Goal: Transaction & Acquisition: Purchase product/service

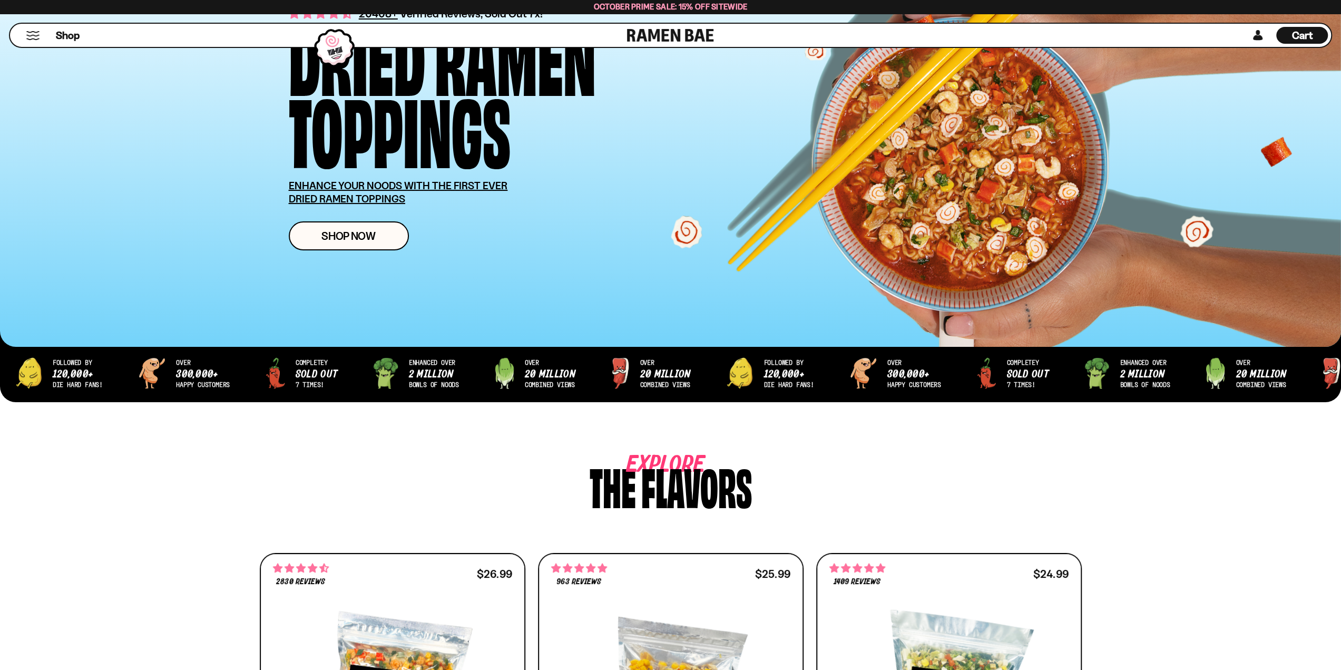
scroll to position [527, 0]
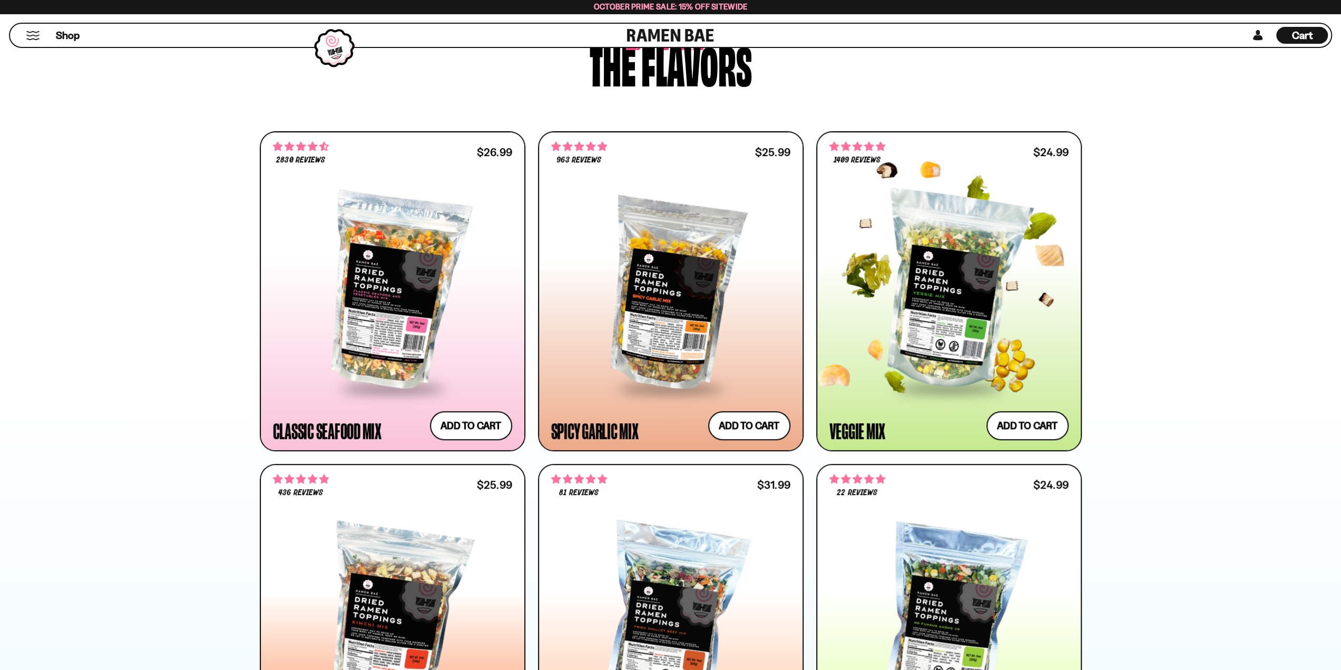
click div
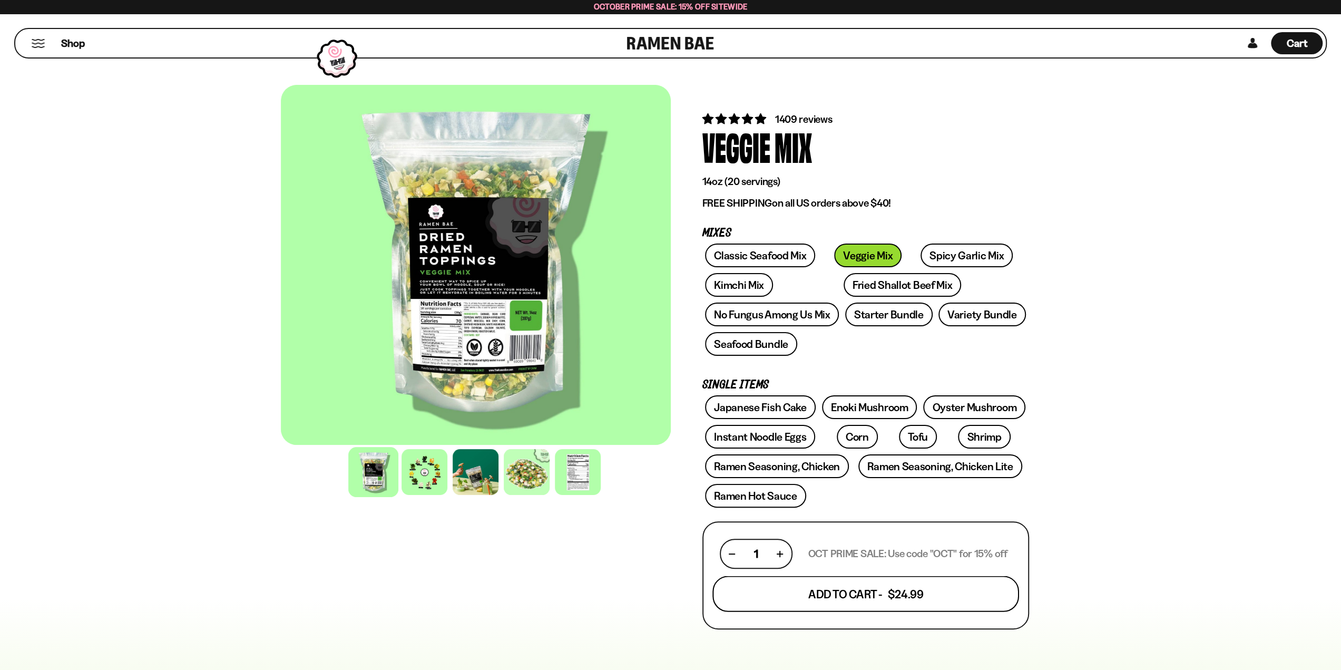
click at [912, 601] on button "Add To Cart - $24.99" at bounding box center [865, 594] width 307 height 36
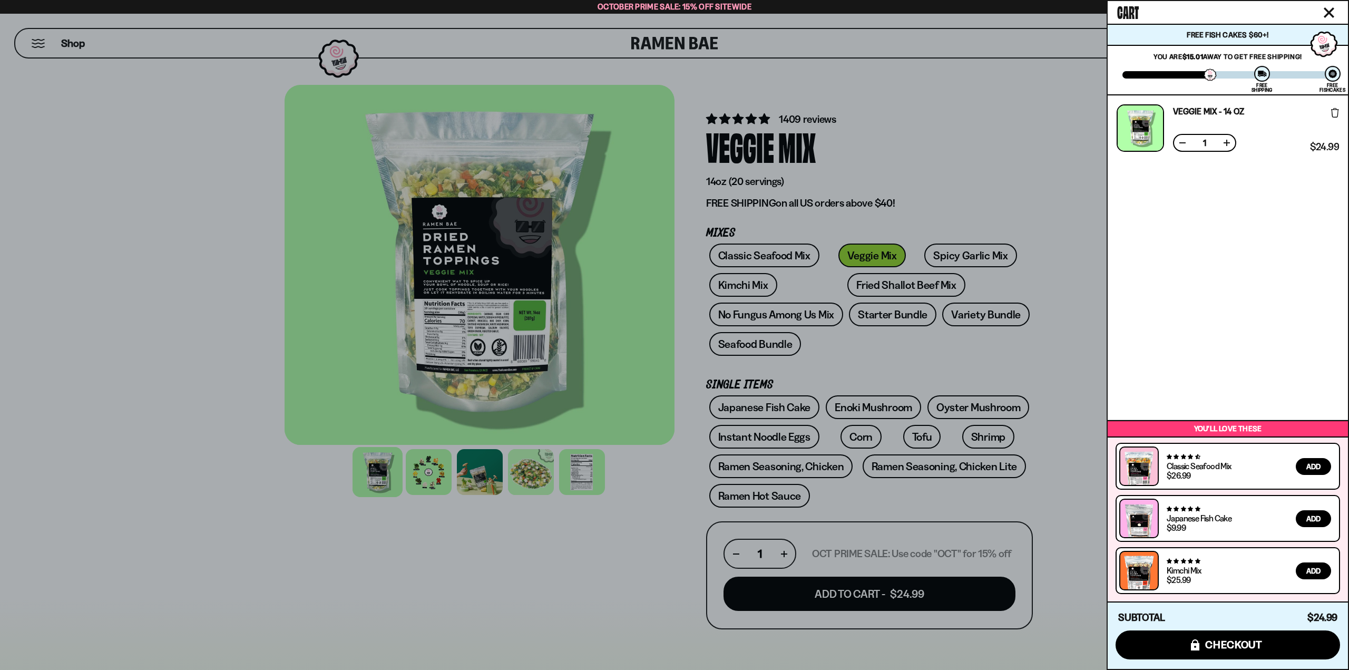
click at [1025, 99] on div at bounding box center [674, 335] width 1349 height 670
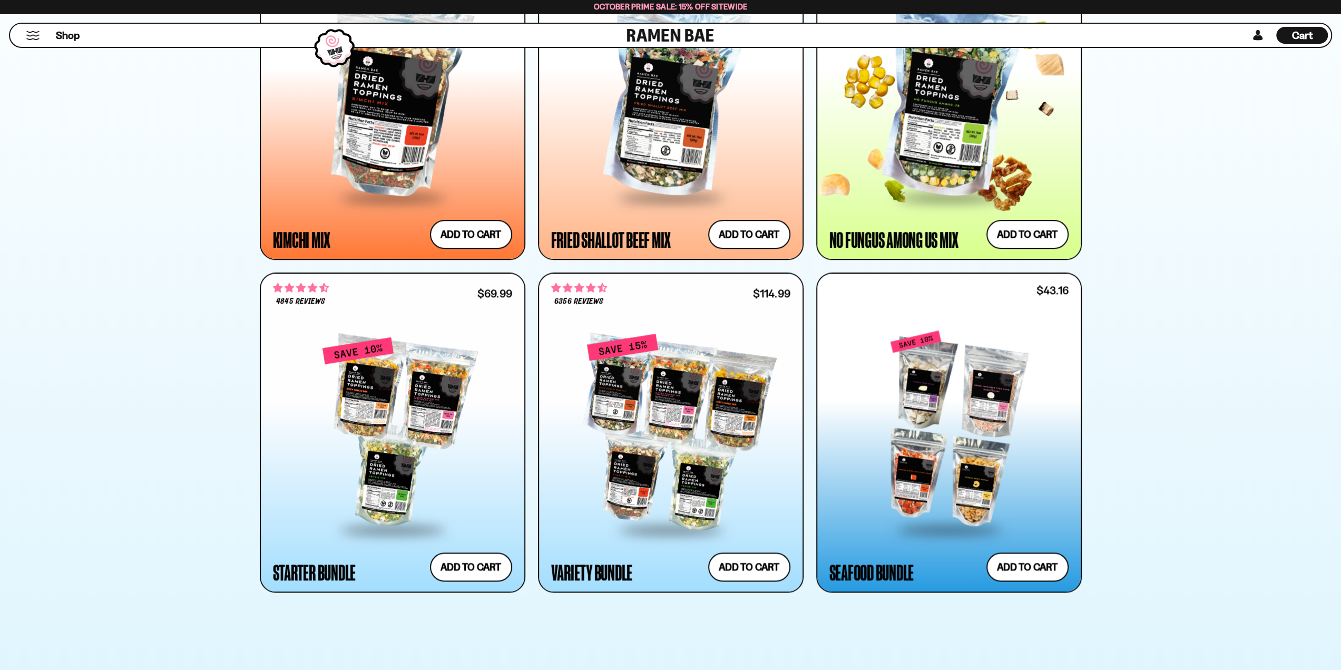
scroll to position [1159, 0]
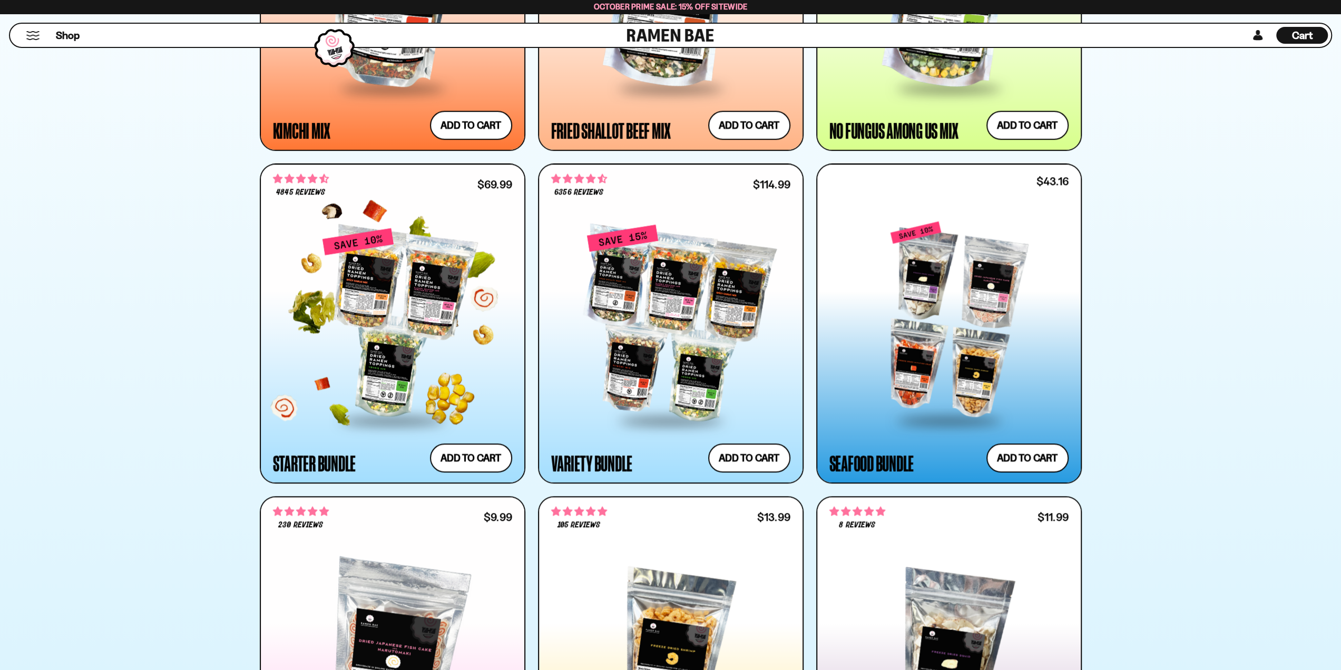
click at [402, 341] on div at bounding box center [392, 323] width 239 height 192
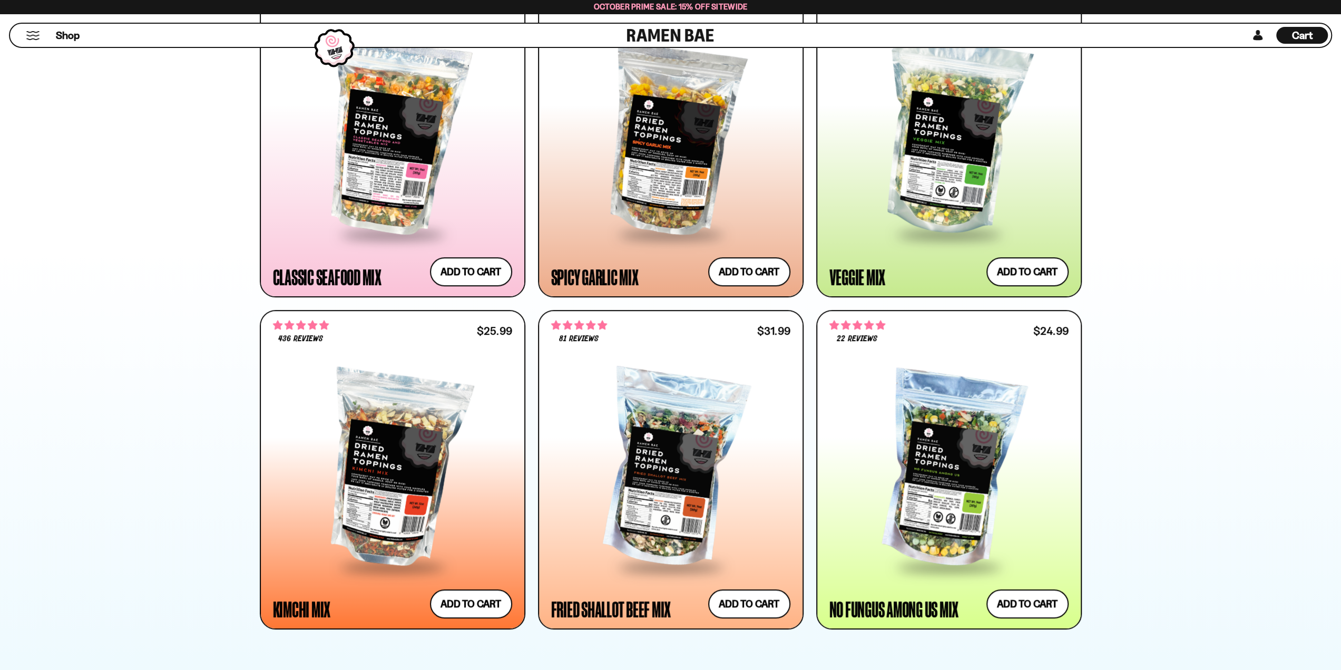
scroll to position [685, 0]
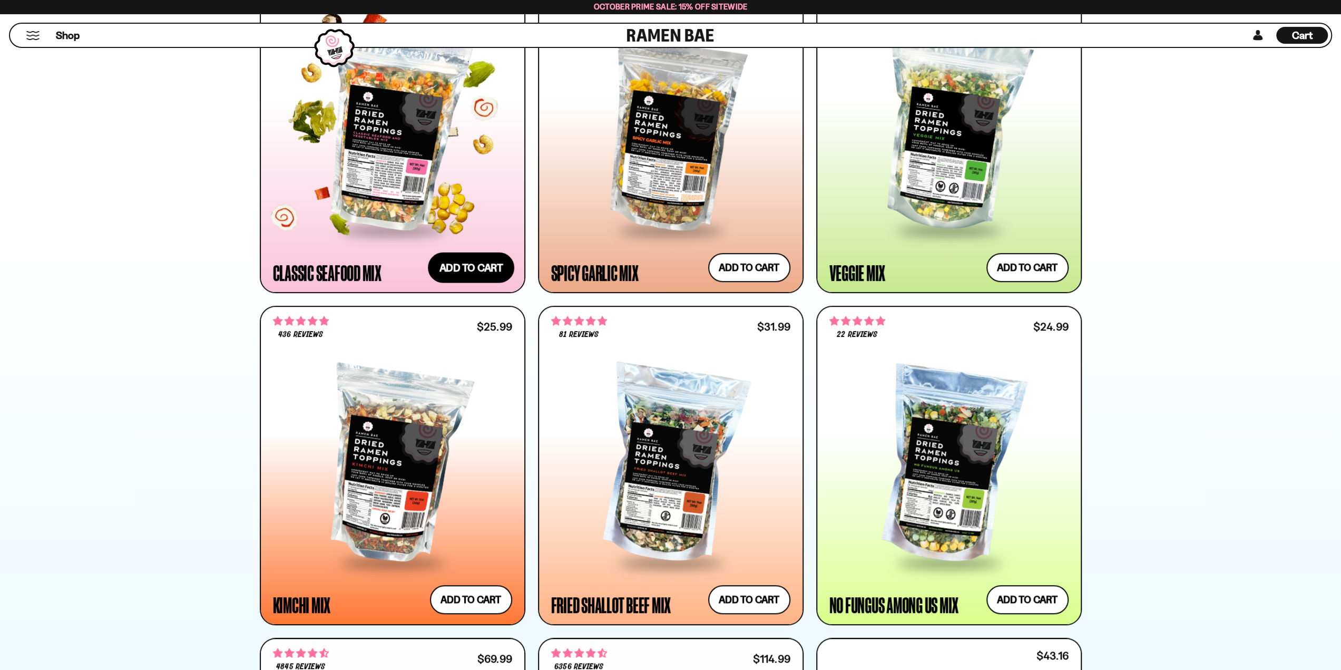
click at [489, 267] on button "Add to cart Add ― Regular price $26.99 Regular price Sale price $26.99 Unit pri…" at bounding box center [471, 267] width 86 height 31
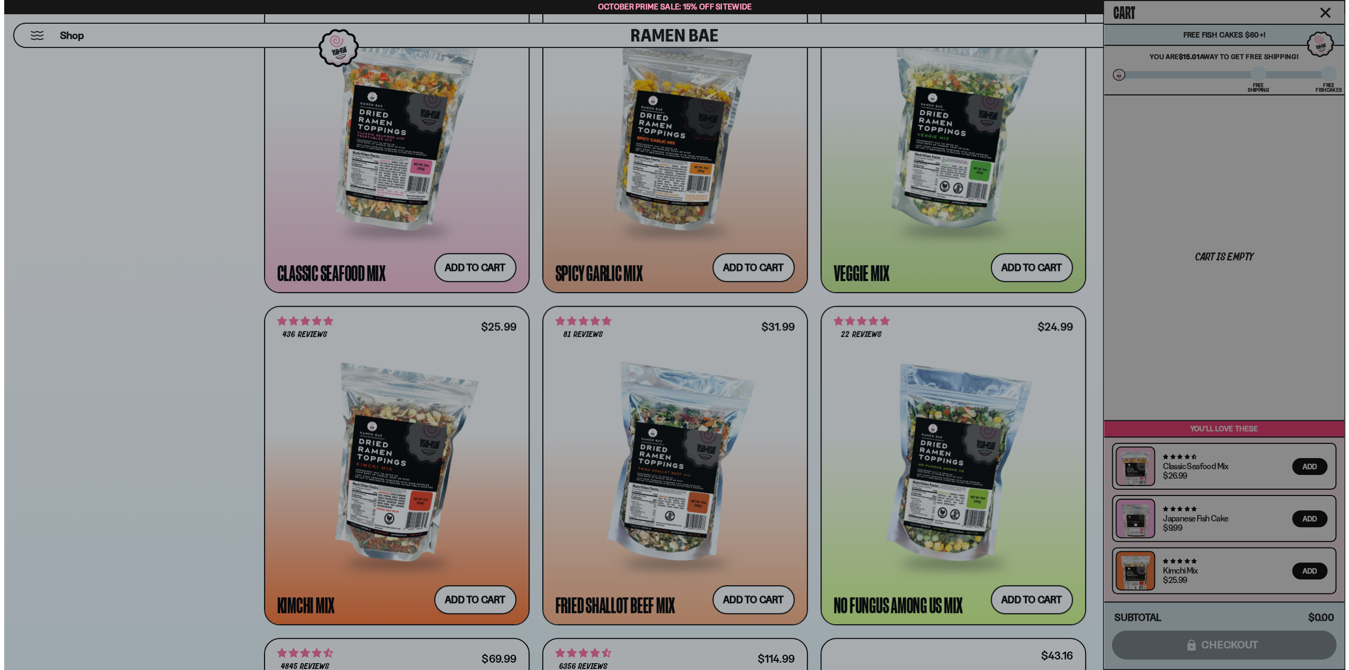
scroll to position [685, 0]
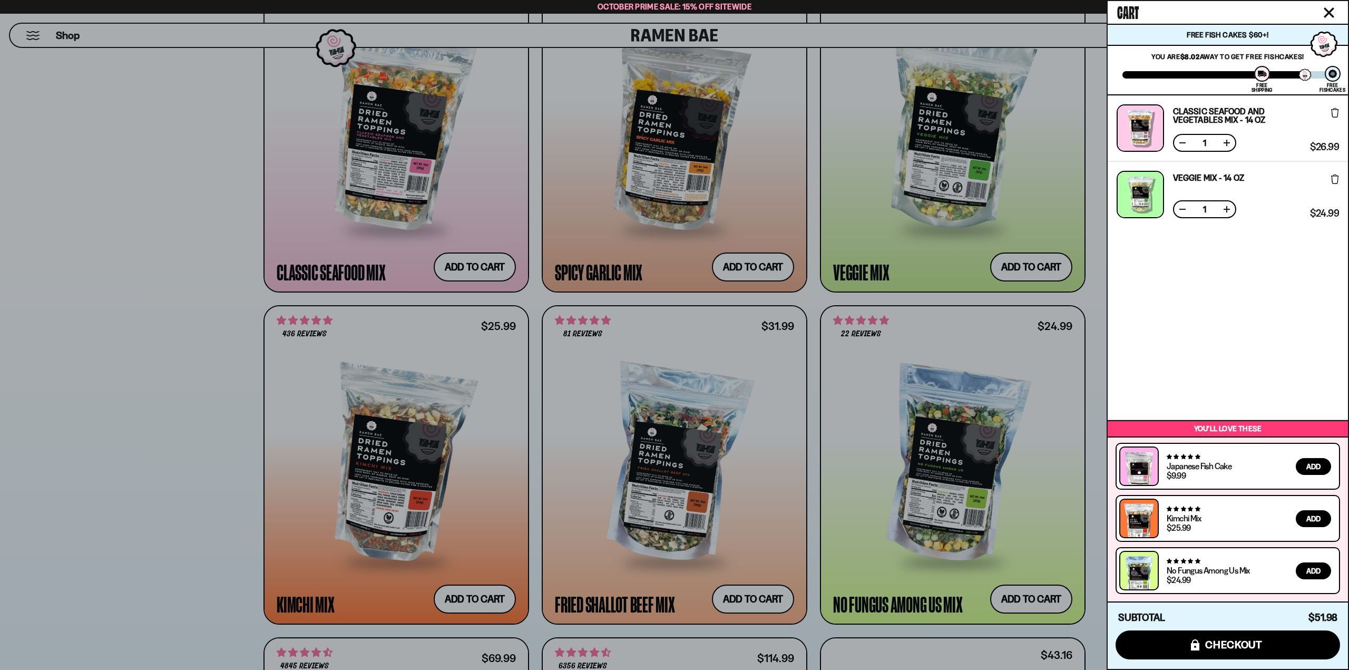
click at [1198, 319] on div "Classic Seafood and Vegetables Mix - 14 OZ Free Gift Subscription: 1 $26.99 $26…" at bounding box center [1227, 256] width 240 height 323
click at [1216, 628] on div "Subtotal $51.98 $51.98 icons8-lock checkout" at bounding box center [1227, 634] width 240 height 67
click at [1213, 647] on span "checkout" at bounding box center [1233, 644] width 57 height 12
